Goal: Check status: Check status

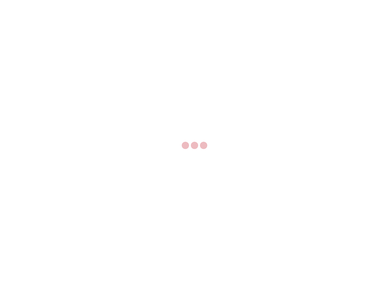
select select "US"
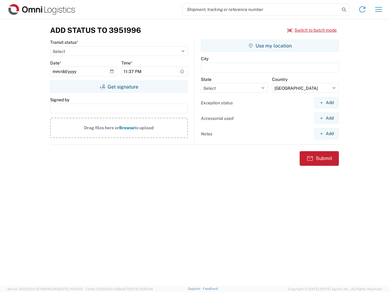
click at [261, 9] on input "search" at bounding box center [261, 10] width 158 height 12
click at [344, 10] on icon at bounding box center [344, 9] width 9 height 9
click at [363, 9] on icon at bounding box center [363, 10] width 10 height 10
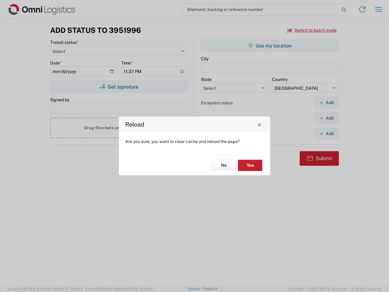
click at [379, 9] on div "Reload Are you sure, you want to clear cache and reload the page? No Yes" at bounding box center [194, 146] width 389 height 292
click at [312, 30] on div "Reload Are you sure, you want to clear cache and reload the page? No Yes" at bounding box center [194, 146] width 389 height 292
click at [119, 87] on div "Reload Are you sure, you want to clear cache and reload the page? No Yes" at bounding box center [194, 146] width 389 height 292
click at [270, 46] on div "Reload Are you sure, you want to clear cache and reload the page? No Yes" at bounding box center [194, 146] width 389 height 292
click at [327, 102] on div "Reload Are you sure, you want to clear cache and reload the page? No Yes" at bounding box center [194, 146] width 389 height 292
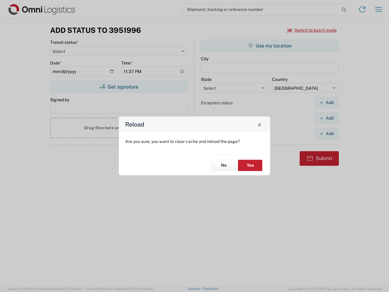
click at [327, 118] on div "Reload Are you sure, you want to clear cache and reload the page? No Yes" at bounding box center [194, 146] width 389 height 292
click at [327, 134] on div "Reload Are you sure, you want to clear cache and reload the page? No Yes" at bounding box center [194, 146] width 389 height 292
